Goal: Information Seeking & Learning: Learn about a topic

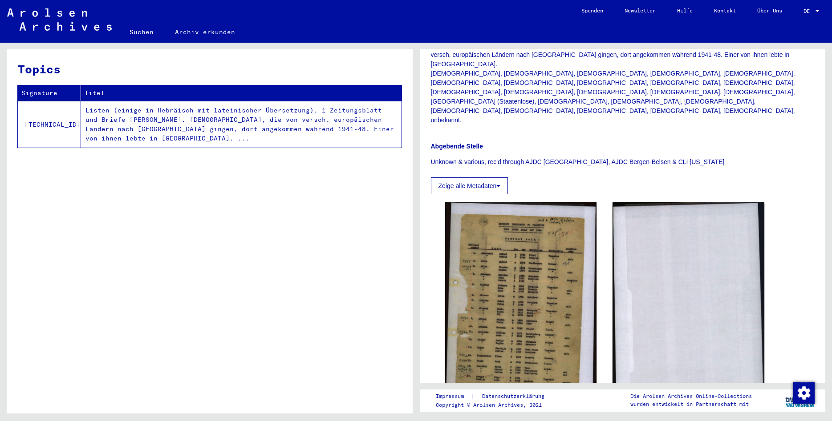
scroll to position [240, 0]
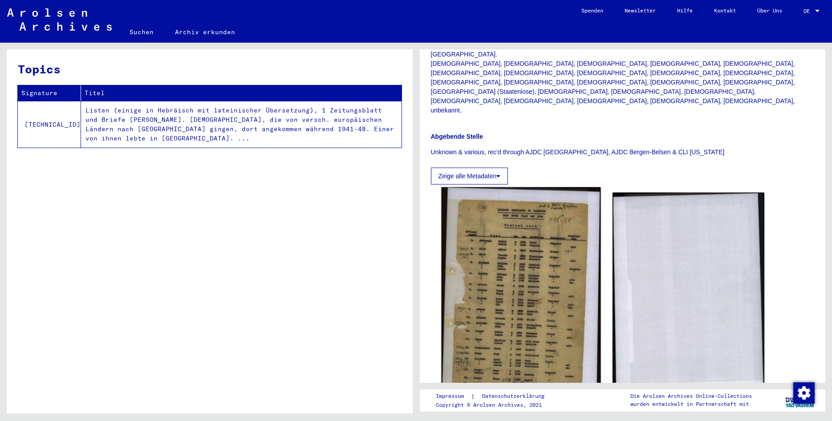
click at [513, 272] on img at bounding box center [520, 295] width 159 height 217
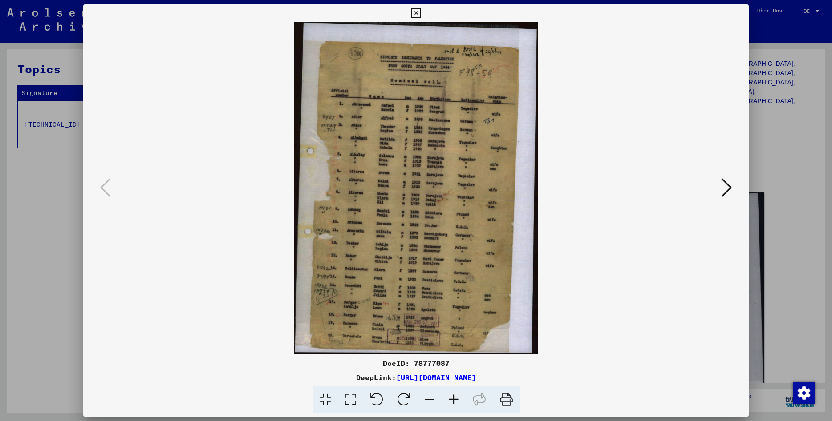
click at [457, 401] on icon at bounding box center [453, 400] width 24 height 27
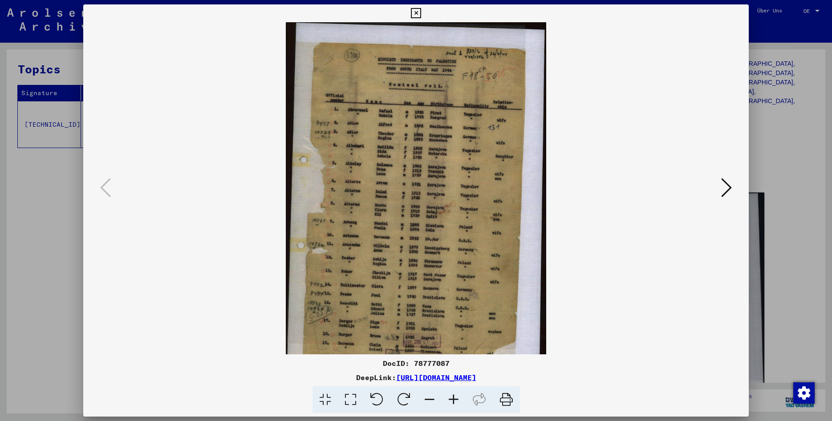
click at [457, 401] on icon at bounding box center [453, 400] width 24 height 27
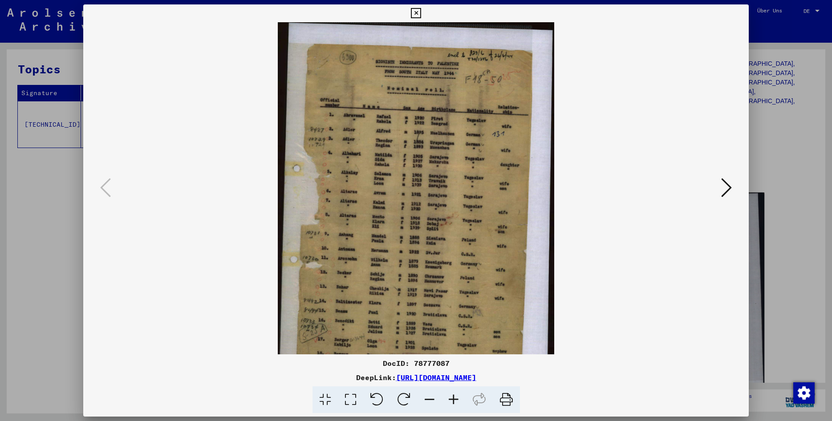
click at [457, 401] on icon at bounding box center [453, 400] width 24 height 27
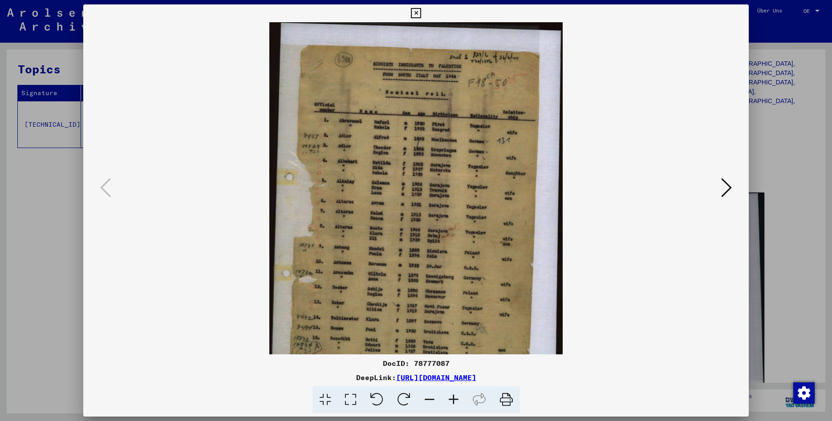
click at [457, 401] on icon at bounding box center [453, 400] width 24 height 27
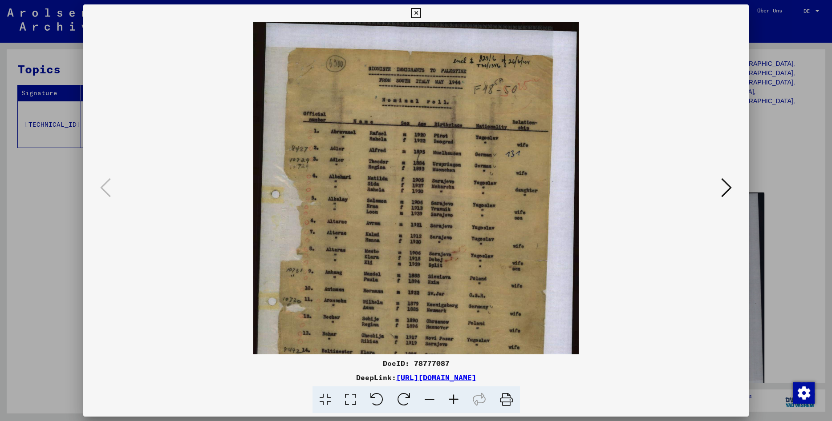
click at [457, 401] on icon at bounding box center [453, 400] width 24 height 27
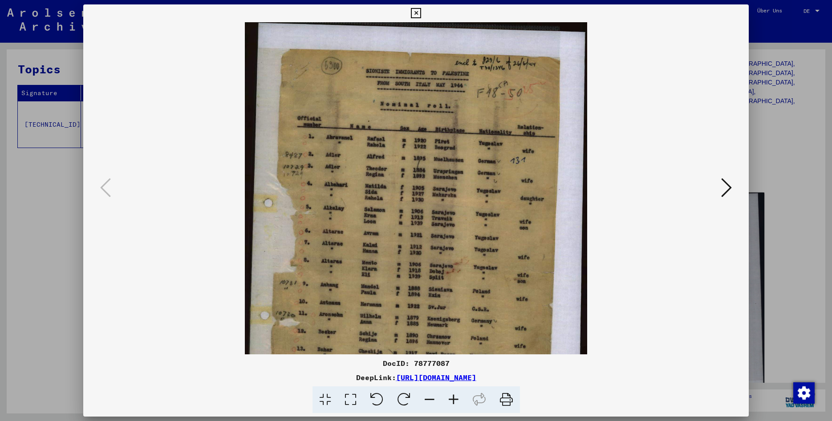
click at [457, 401] on icon at bounding box center [453, 400] width 24 height 27
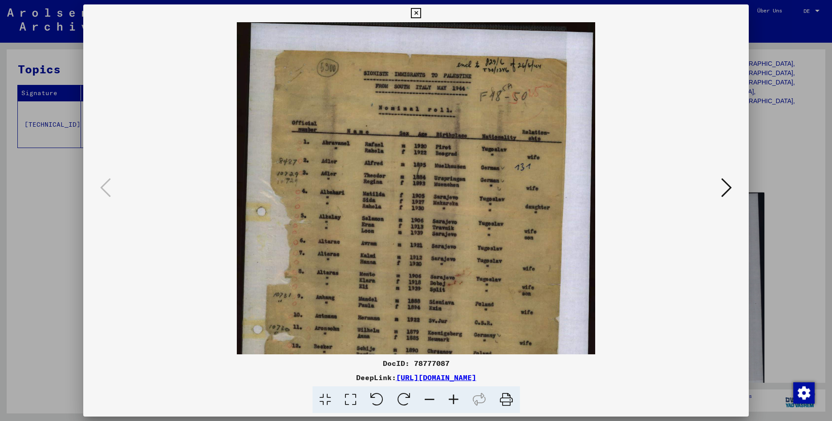
click at [457, 401] on icon at bounding box center [453, 400] width 24 height 27
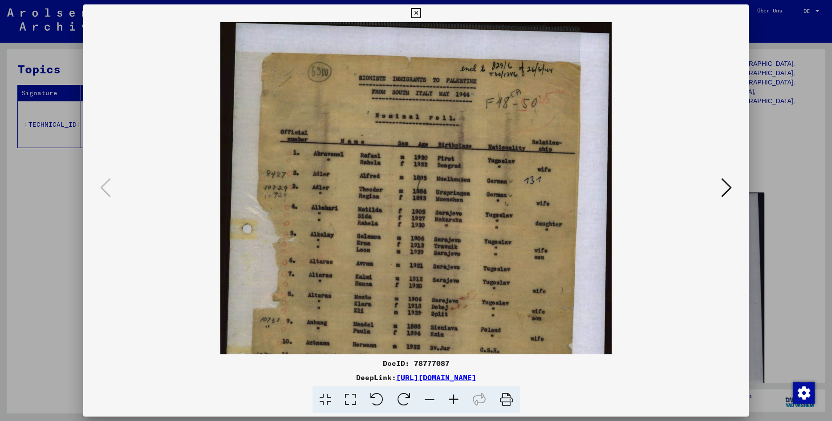
click at [457, 401] on icon at bounding box center [453, 400] width 24 height 27
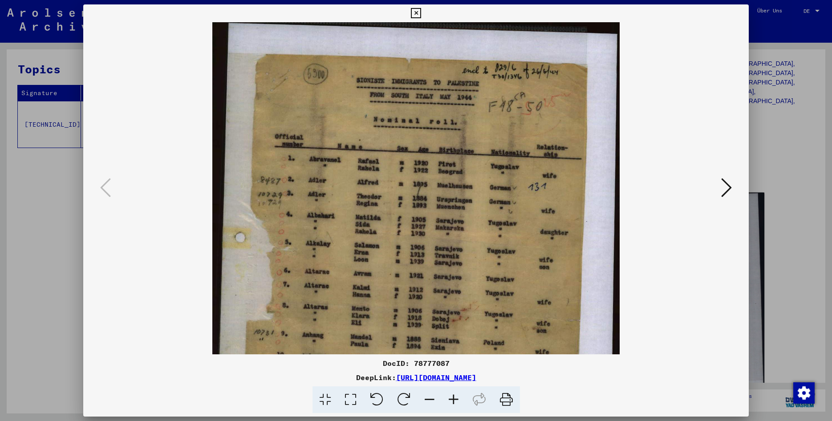
click at [457, 401] on icon at bounding box center [453, 400] width 24 height 27
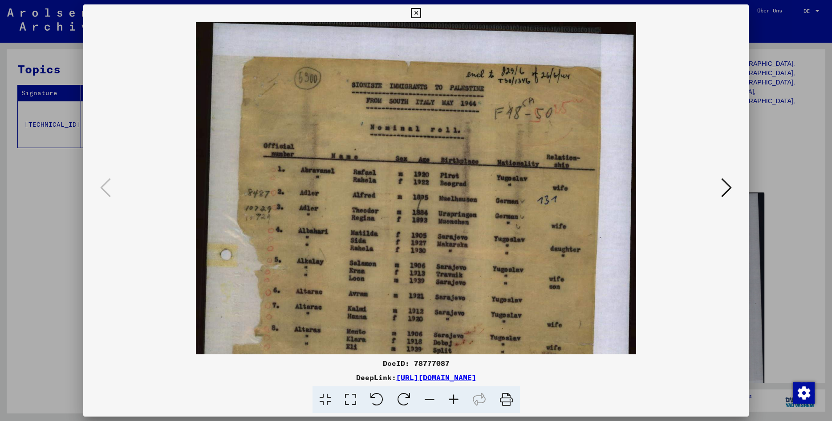
click at [457, 401] on icon at bounding box center [453, 400] width 24 height 27
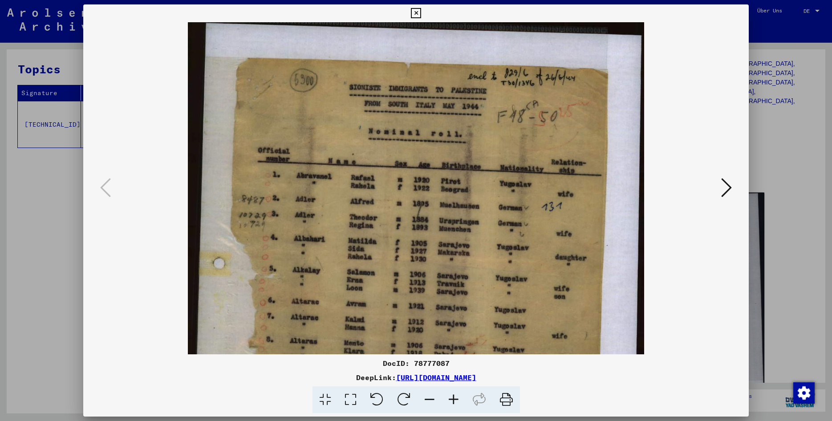
click at [457, 401] on icon at bounding box center [453, 400] width 24 height 27
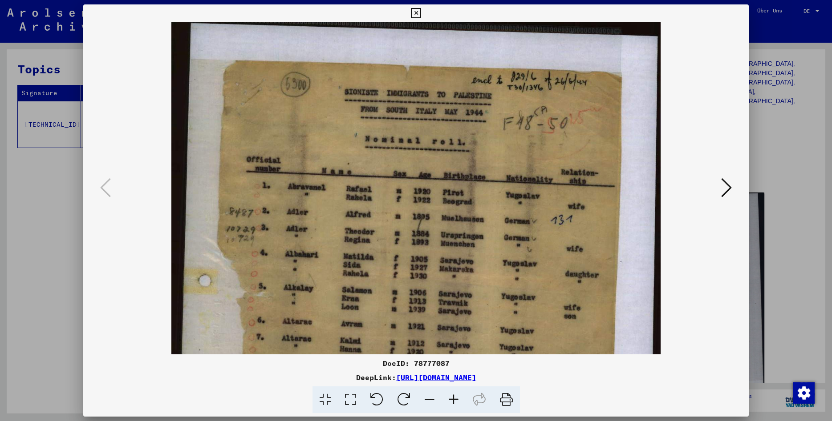
click at [457, 401] on icon at bounding box center [453, 400] width 24 height 27
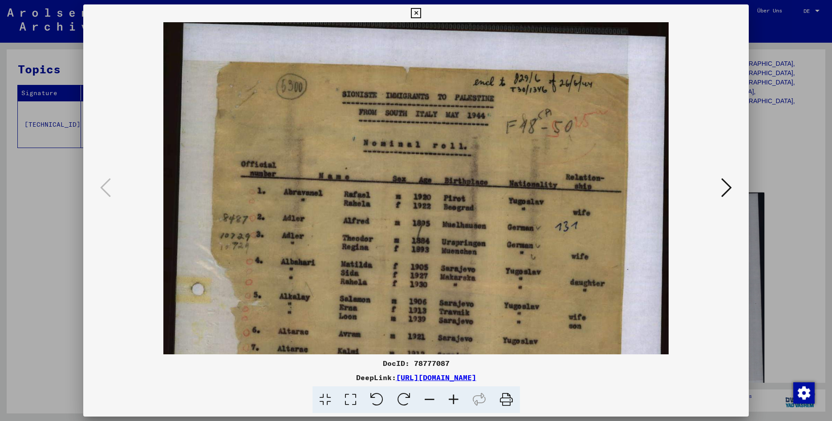
click at [457, 401] on icon at bounding box center [453, 400] width 24 height 27
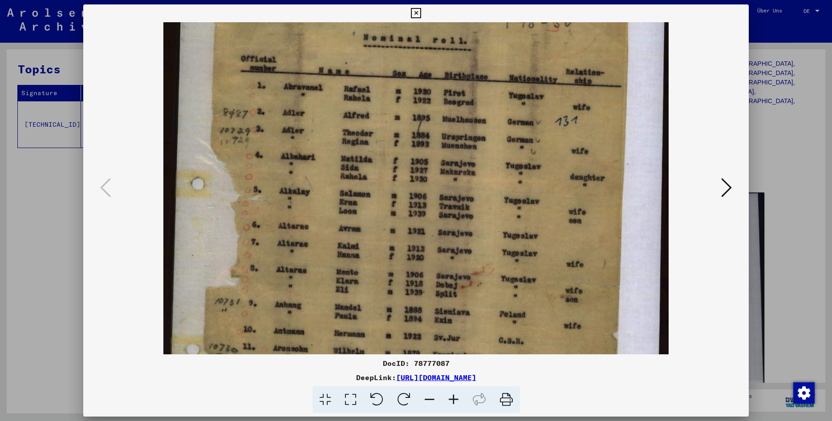
drag, startPoint x: 383, startPoint y: 269, endPoint x: 379, endPoint y: 156, distance: 113.1
click at [379, 160] on img at bounding box center [415, 260] width 505 height 688
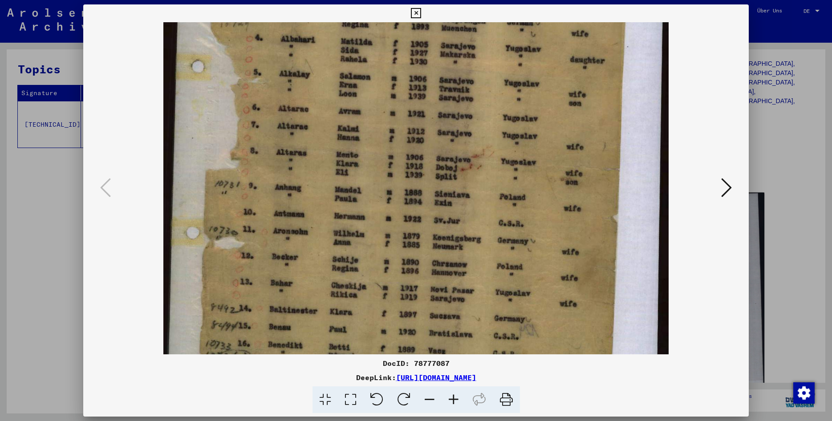
drag, startPoint x: 398, startPoint y: 260, endPoint x: 418, endPoint y: 145, distance: 116.5
click at [418, 145] on img at bounding box center [415, 143] width 505 height 688
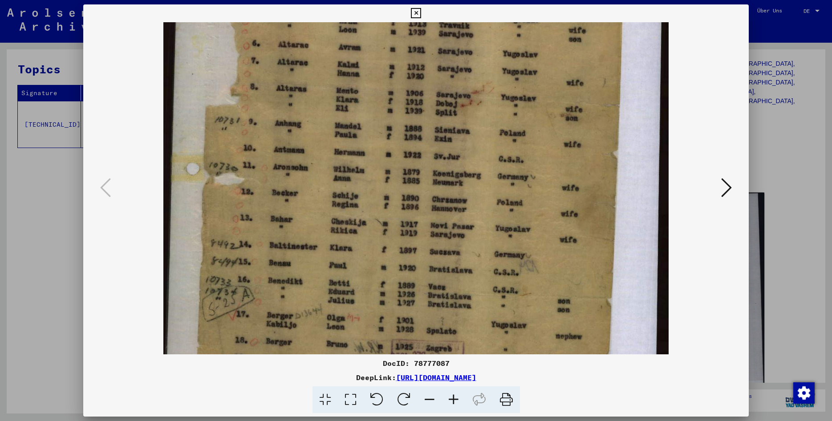
scroll to position [299, 0]
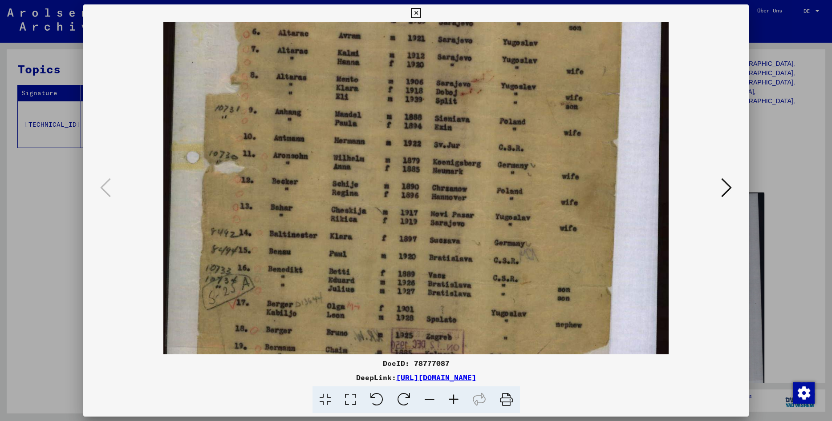
drag, startPoint x: 409, startPoint y: 233, endPoint x: 420, endPoint y: 158, distance: 75.5
click at [420, 158] on img at bounding box center [415, 68] width 505 height 688
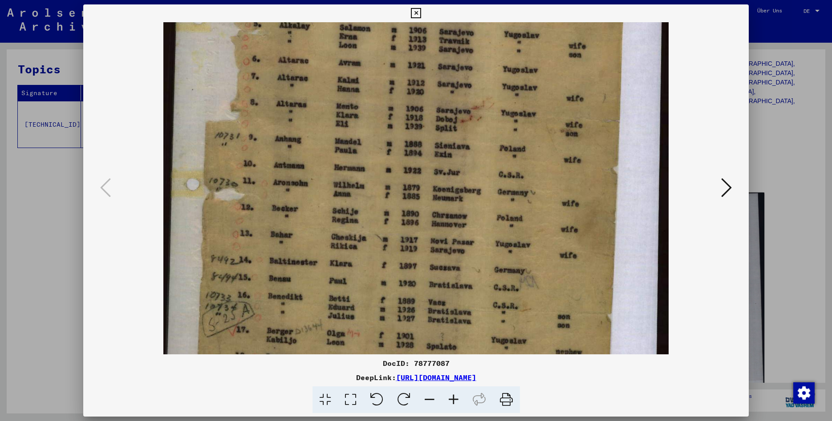
scroll to position [271, 0]
drag, startPoint x: 405, startPoint y: 226, endPoint x: 400, endPoint y: 254, distance: 28.5
click at [400, 254] on img at bounding box center [415, 96] width 505 height 688
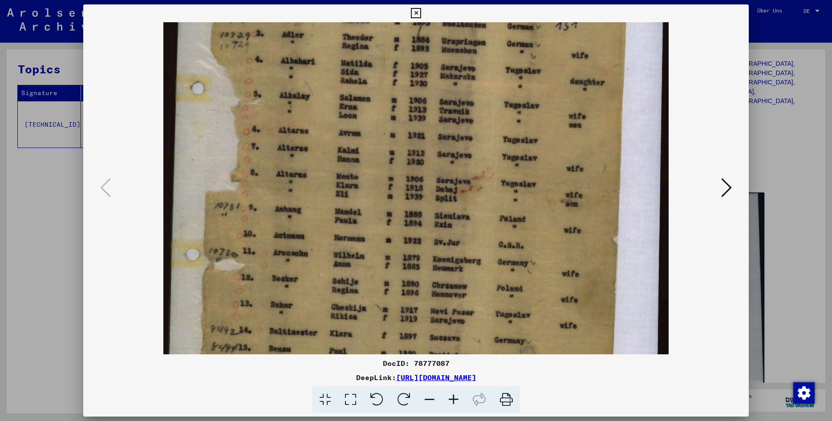
scroll to position [191, 0]
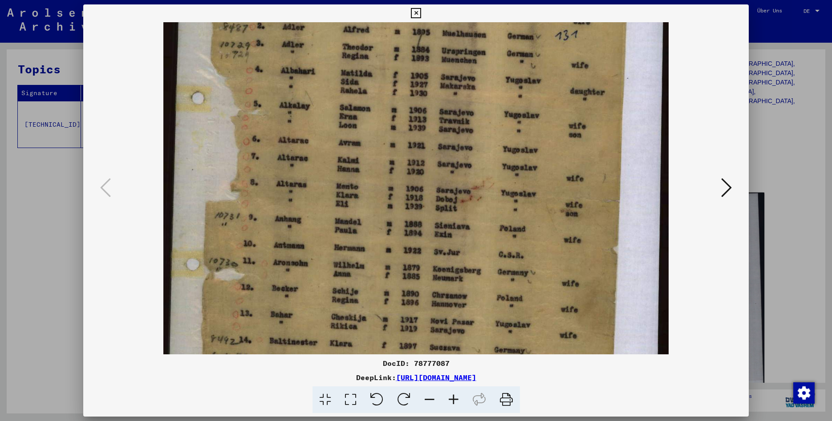
drag, startPoint x: 404, startPoint y: 177, endPoint x: 390, endPoint y: 256, distance: 80.6
click at [390, 256] on img at bounding box center [415, 175] width 505 height 688
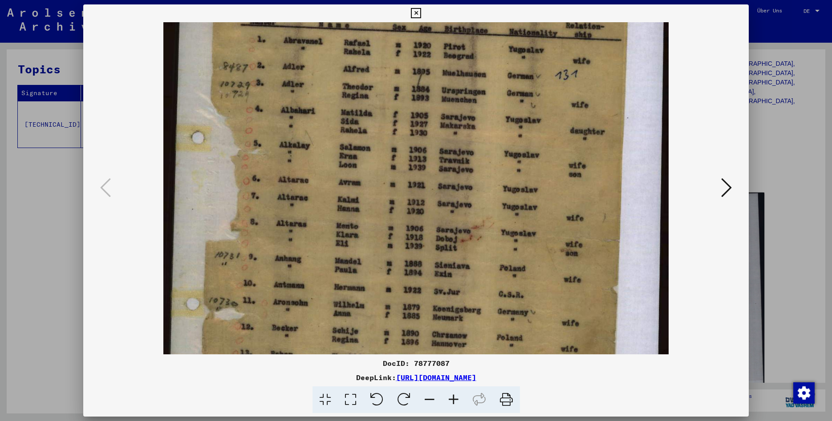
scroll to position [151, 0]
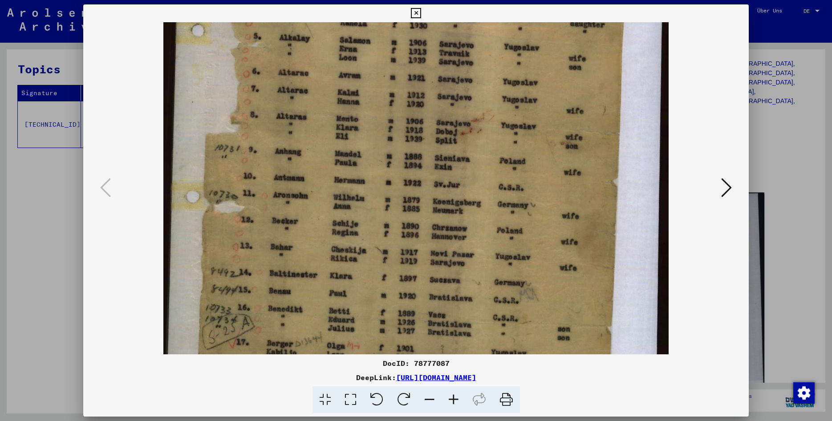
drag, startPoint x: 411, startPoint y: 162, endPoint x: 431, endPoint y: 85, distance: 79.0
click at [430, 87] on img at bounding box center [415, 107] width 505 height 688
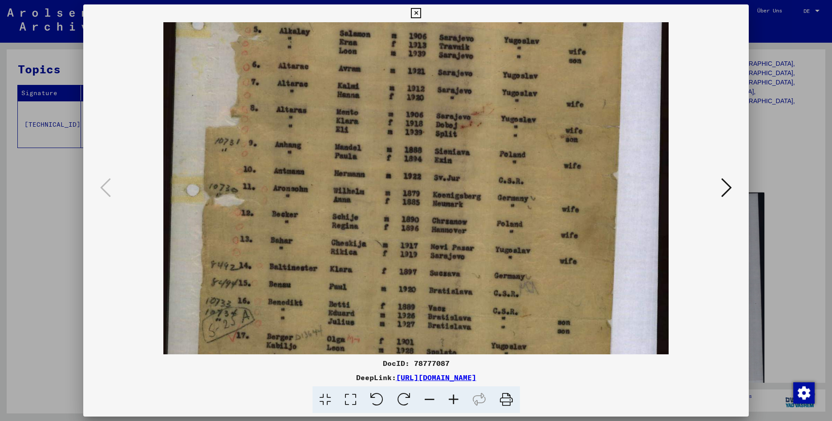
scroll to position [356, 0]
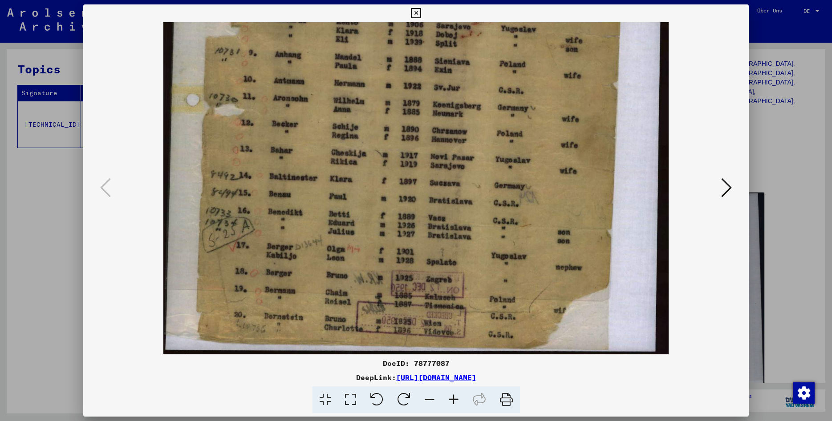
drag, startPoint x: 406, startPoint y: 210, endPoint x: 404, endPoint y: 101, distance: 109.1
click at [404, 101] on img at bounding box center [415, 10] width 505 height 688
click at [421, 15] on icon at bounding box center [416, 13] width 10 height 11
